Goal: Task Accomplishment & Management: Manage account settings

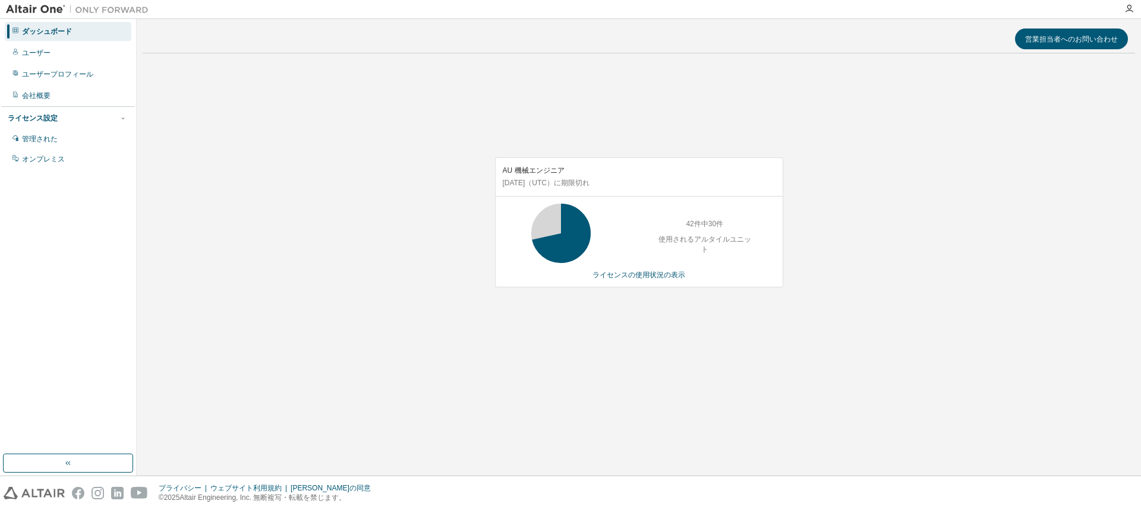
click at [598, 396] on div "営業担当者へのお問い合わせ AU 機械エンジニア [DATE] （UTC） に期限切れ 42件中30件 使用されるアルタイルユニット ライセンスの使用状況の表示" at bounding box center [639, 247] width 992 height 445
click at [292, 145] on div "AU 機械エンジニア [DATE] （UTC） に期限切れ 42件中30件 使用されるアルタイルユニット ライセンスの使用状況の表示" at bounding box center [639, 229] width 992 height 332
